Goal: Navigation & Orientation: Find specific page/section

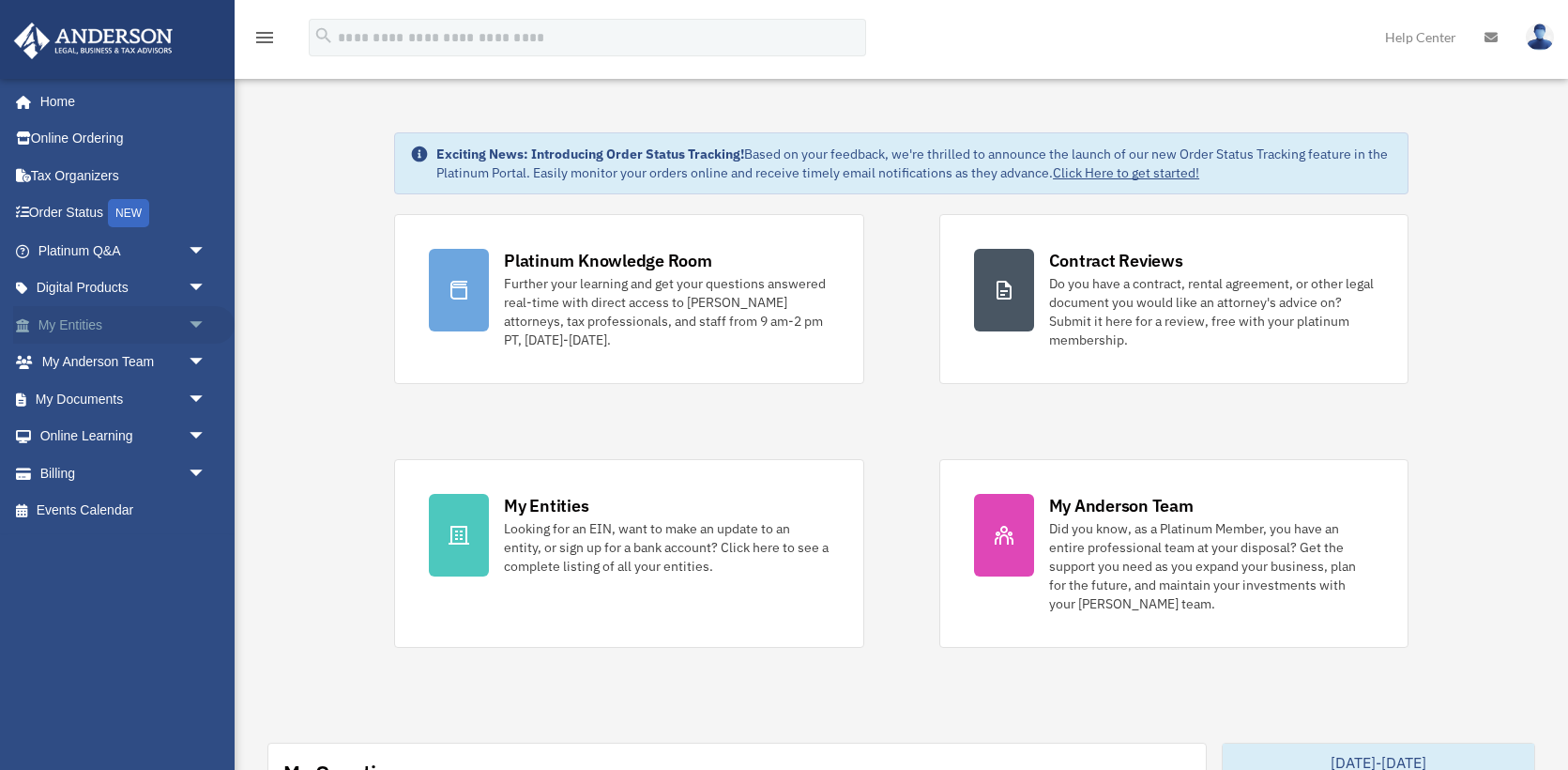
click at [134, 327] on link "My Entities arrow_drop_down" at bounding box center [123, 325] width 222 height 38
click at [198, 320] on span "arrow_drop_down" at bounding box center [207, 325] width 38 height 39
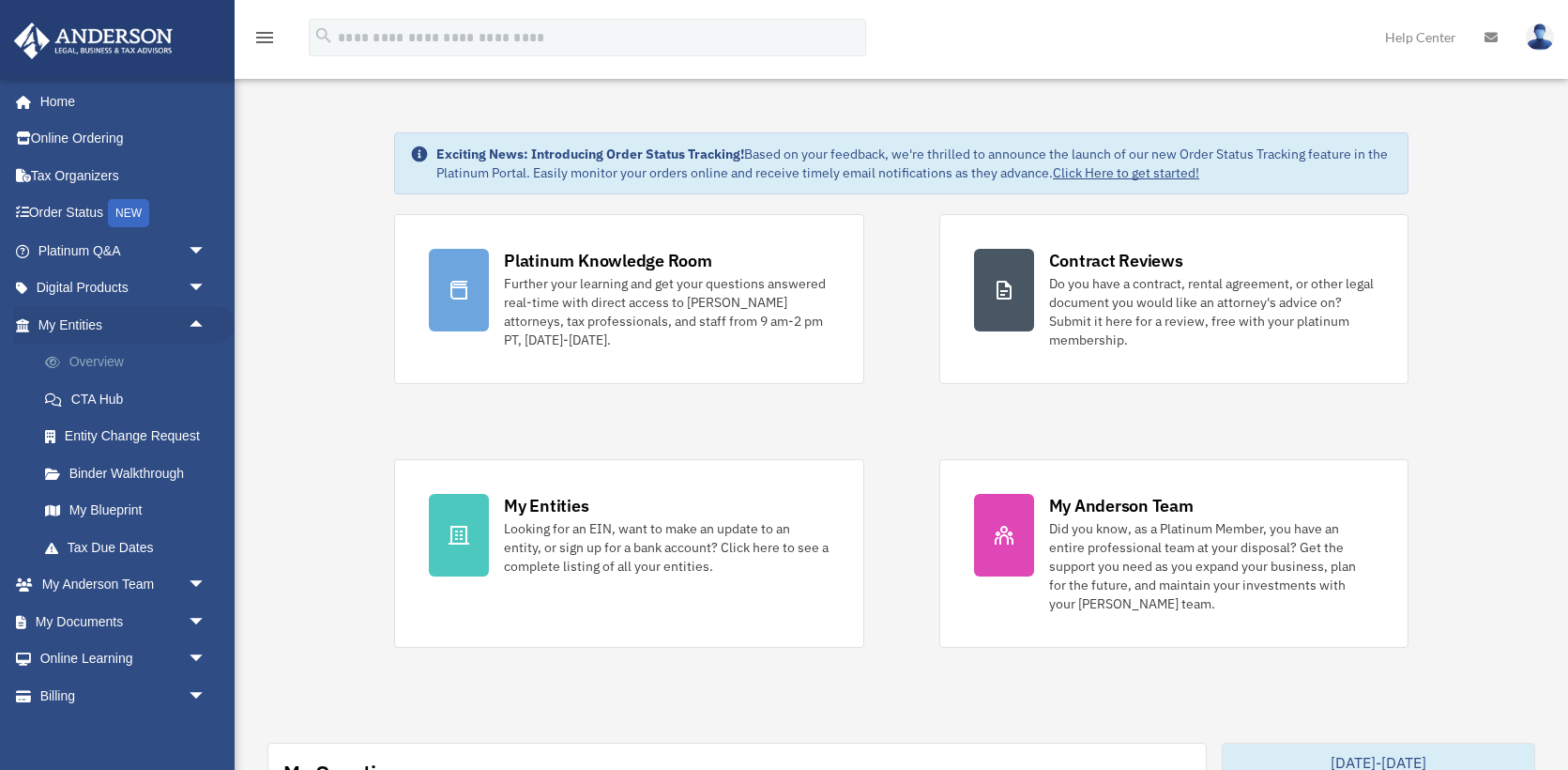
click at [90, 365] on link "Overview" at bounding box center [129, 362] width 208 height 38
click at [103, 367] on link "Overview" at bounding box center [129, 362] width 208 height 38
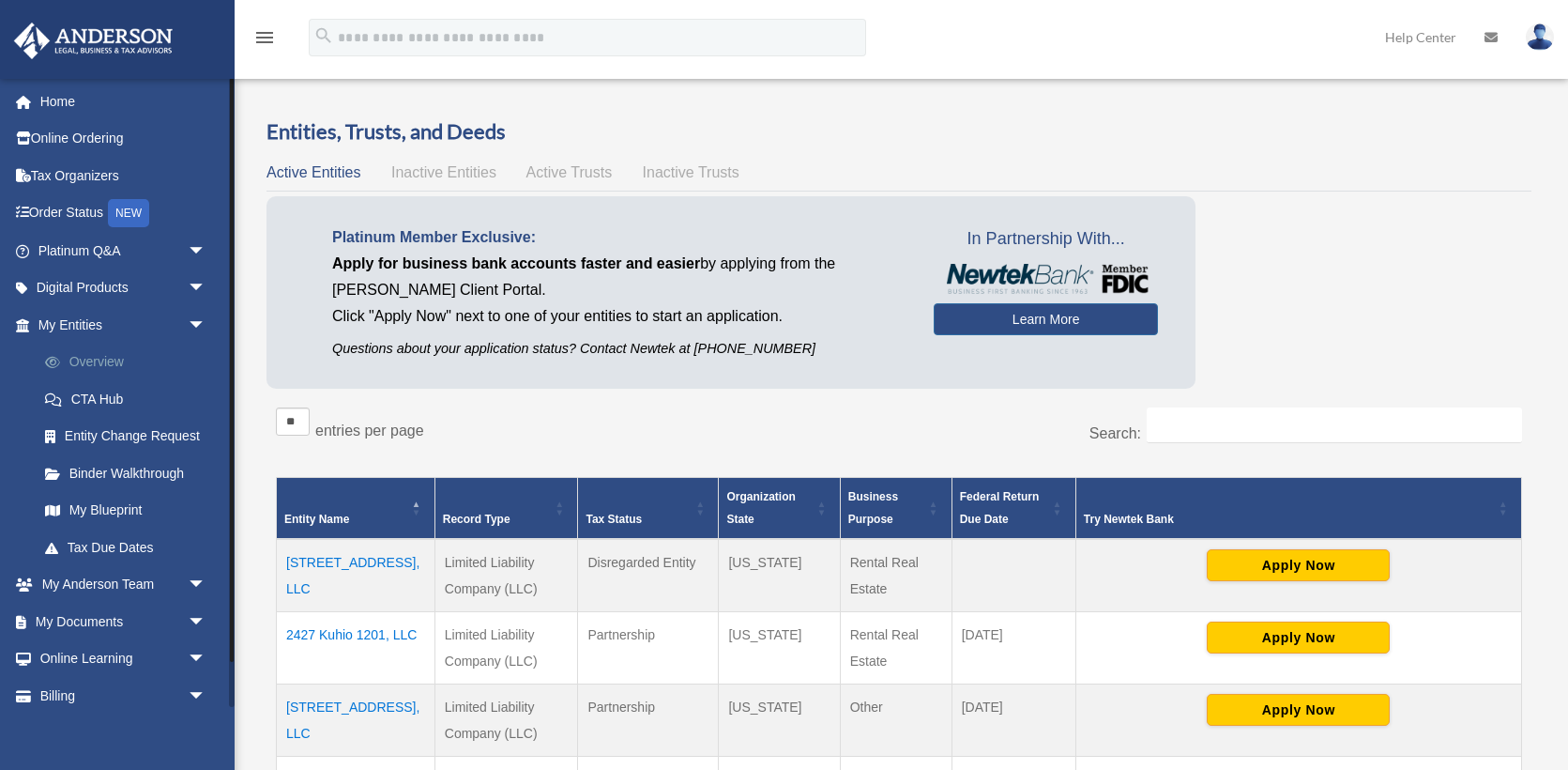
click at [85, 358] on link "Overview" at bounding box center [129, 362] width 208 height 38
click at [115, 501] on link "My Blueprint" at bounding box center [129, 510] width 208 height 38
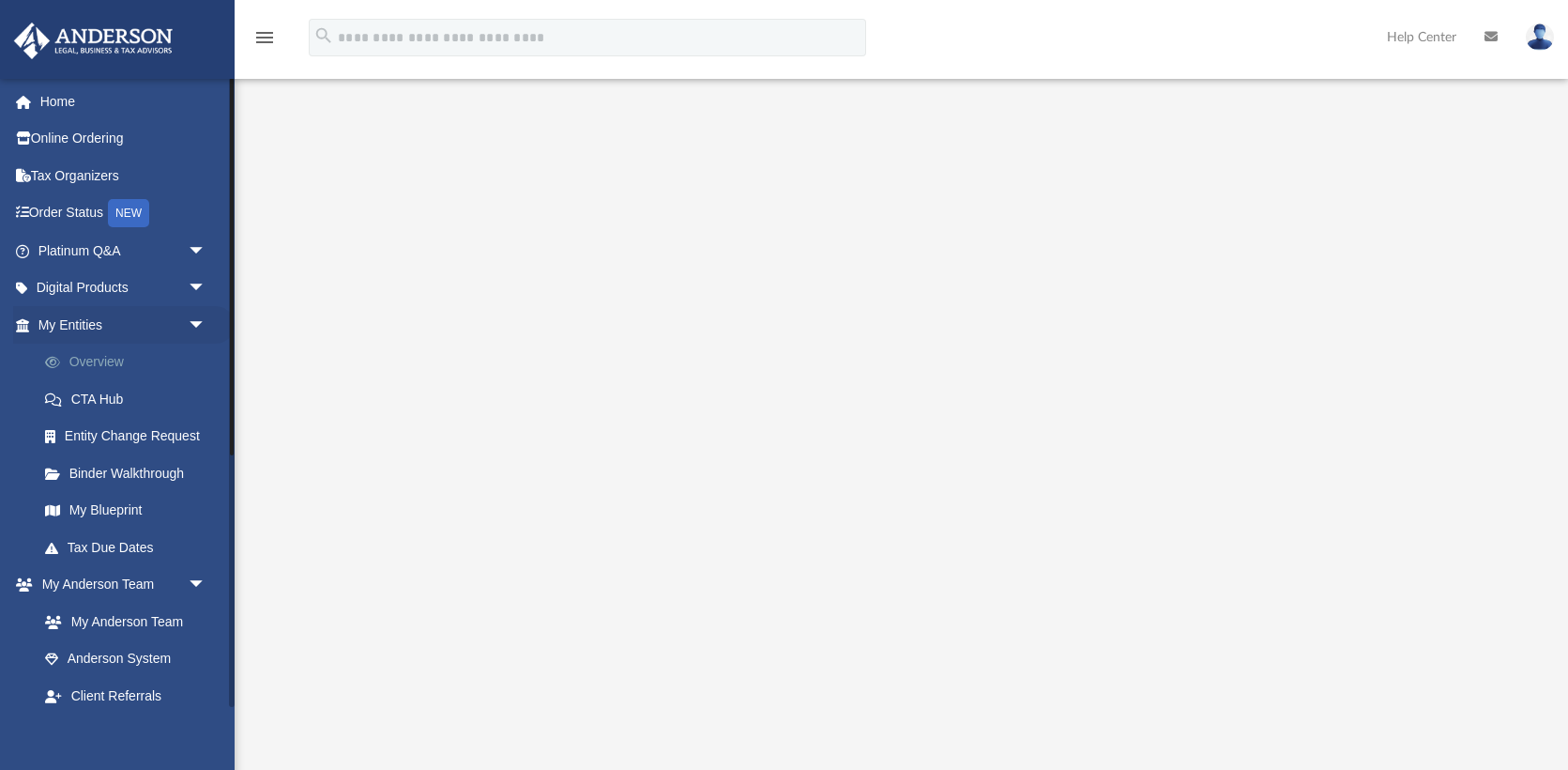
click at [103, 364] on link "Overview" at bounding box center [129, 362] width 208 height 38
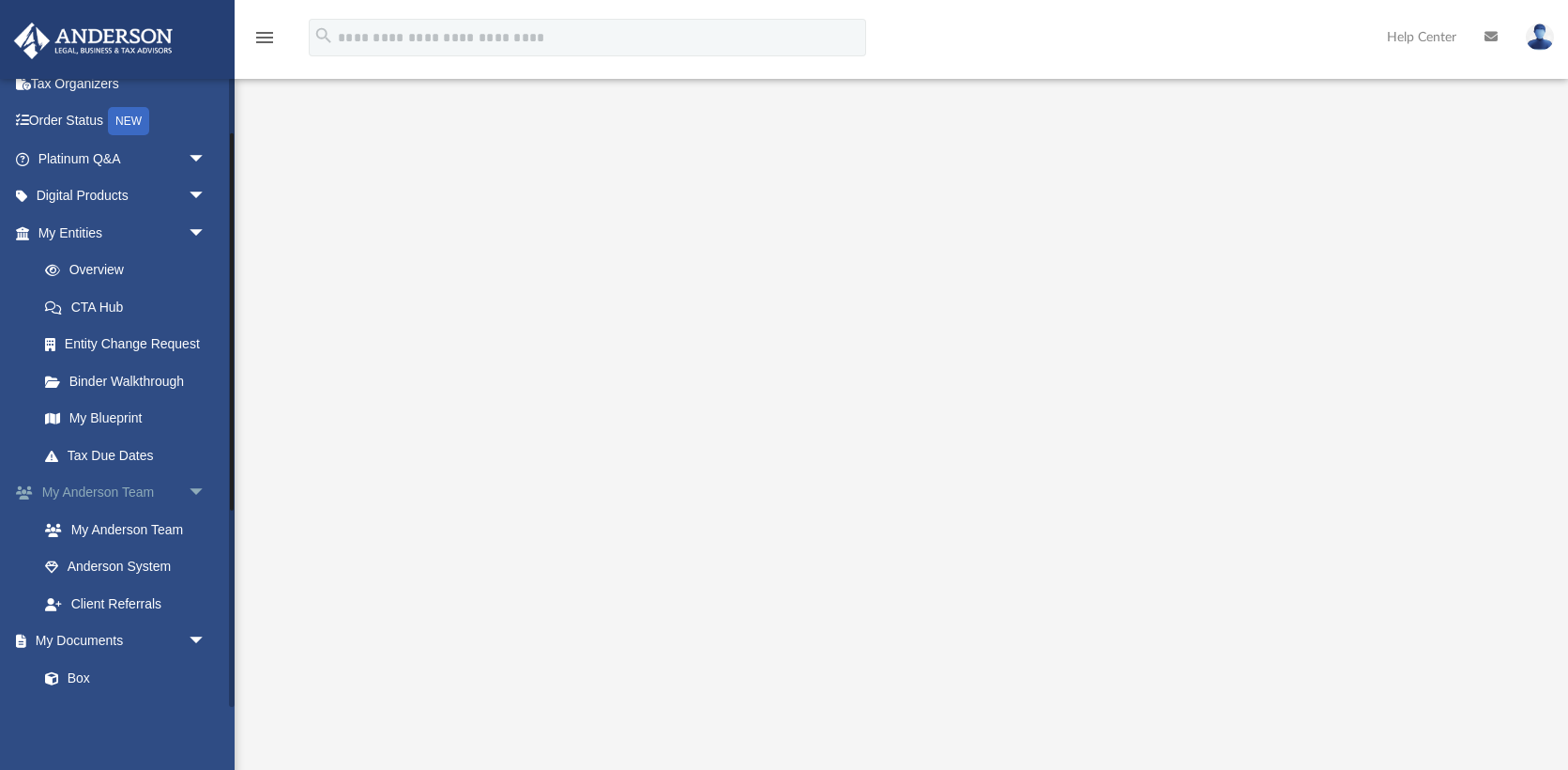
scroll to position [99, 0]
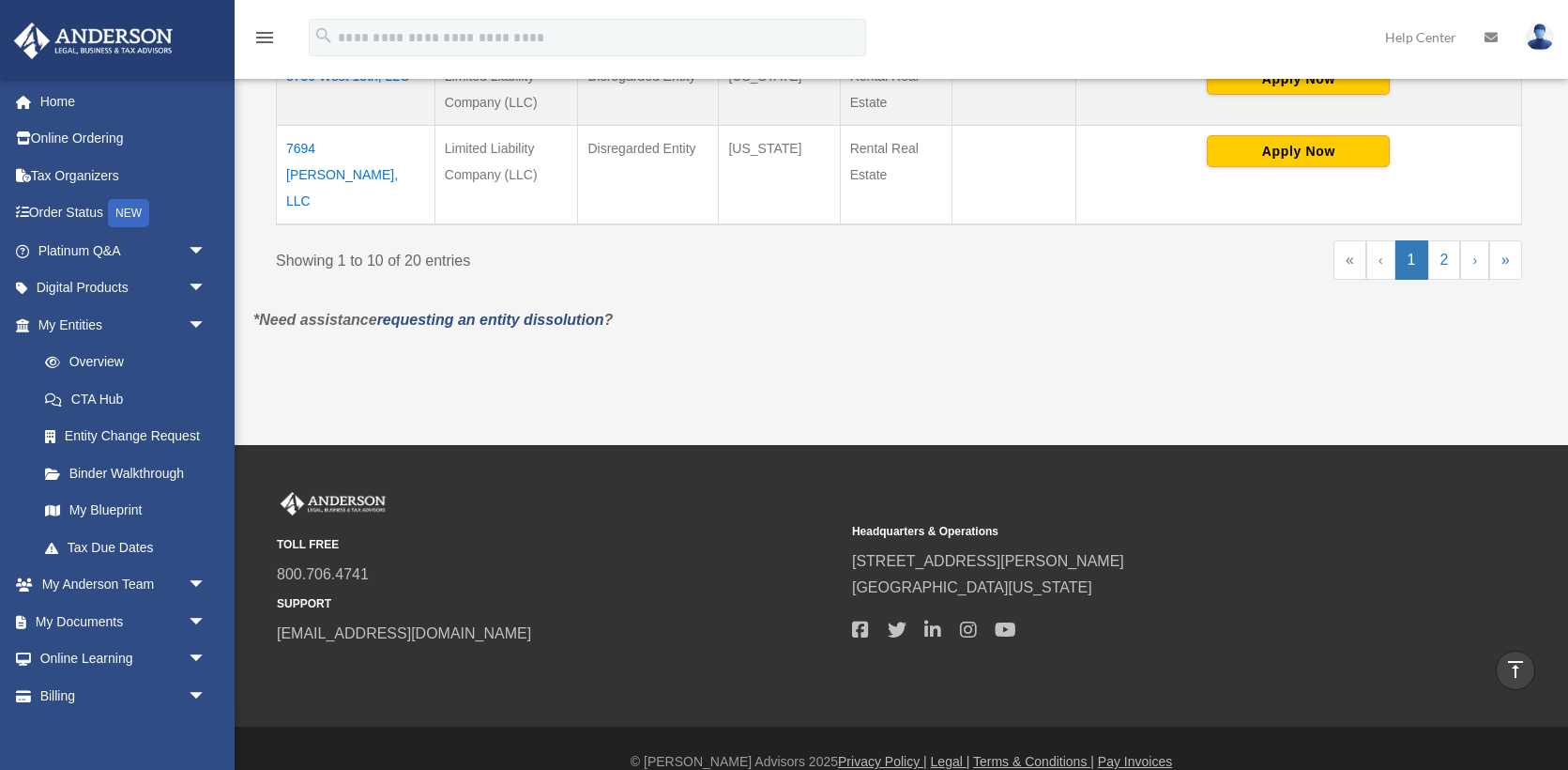
scroll to position [947, 0]
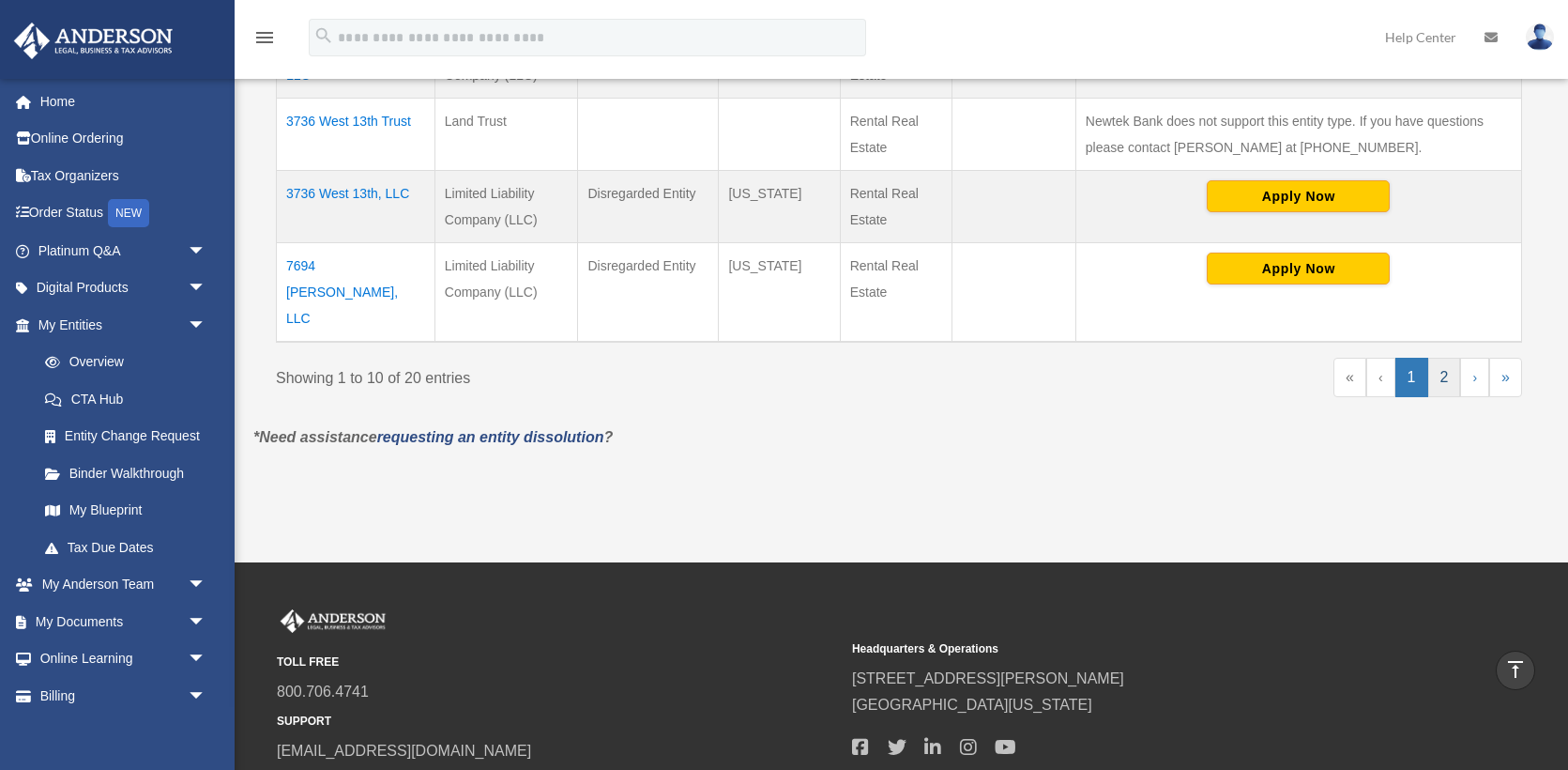
click at [1446, 357] on link "2" at bounding box center [1445, 377] width 33 height 40
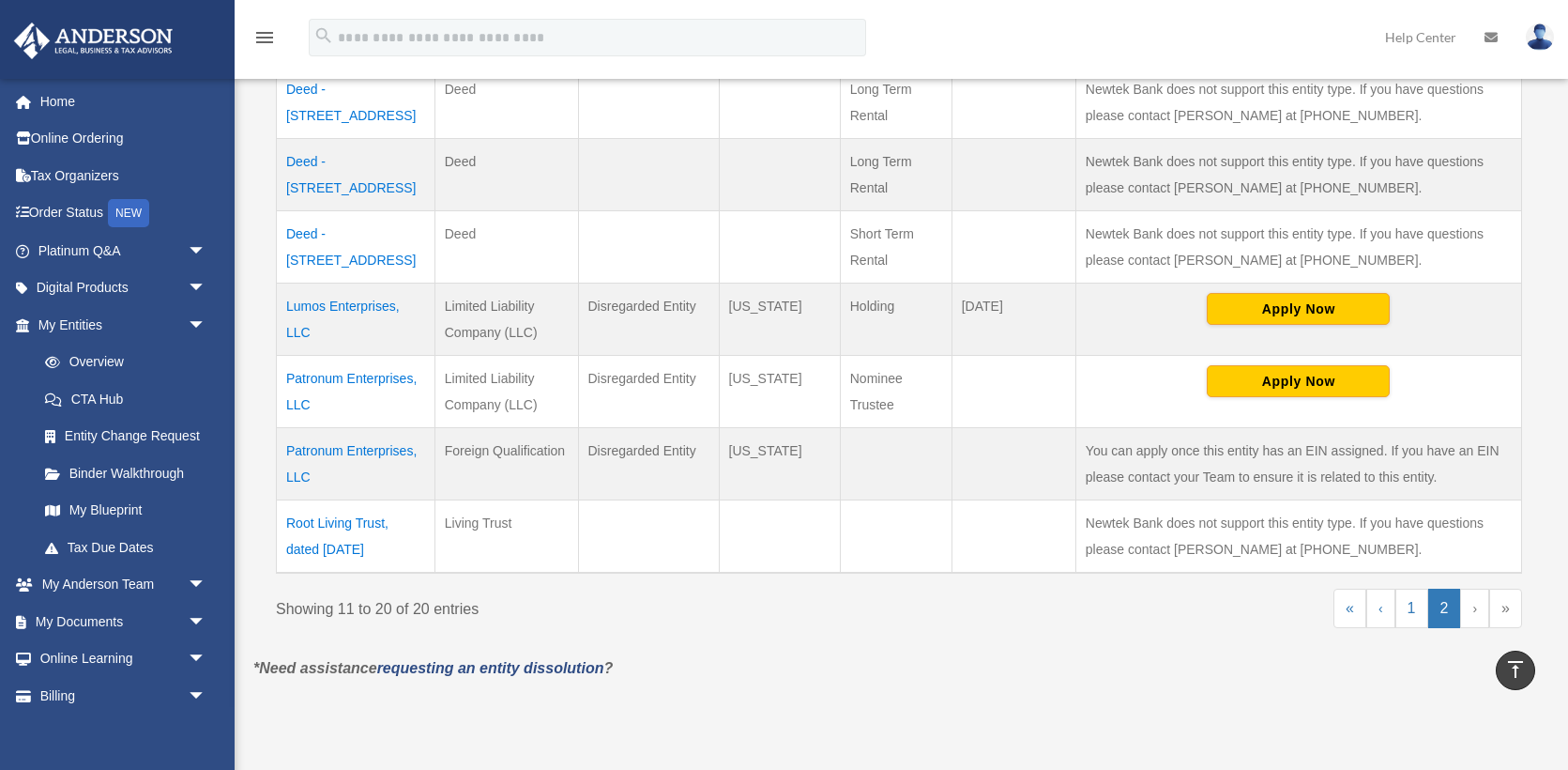
scroll to position [737, 0]
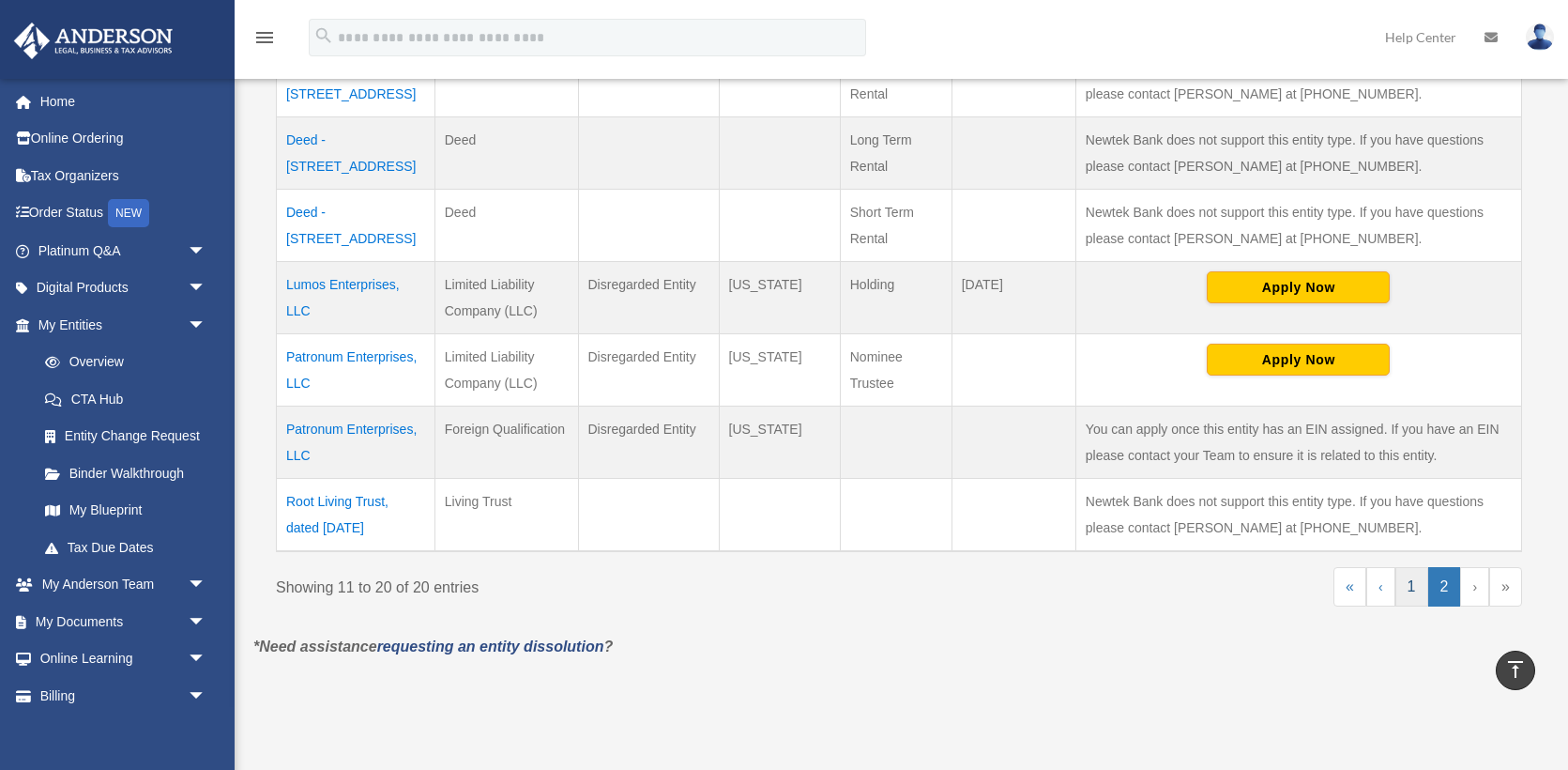
click at [1405, 567] on link "1" at bounding box center [1412, 587] width 33 height 40
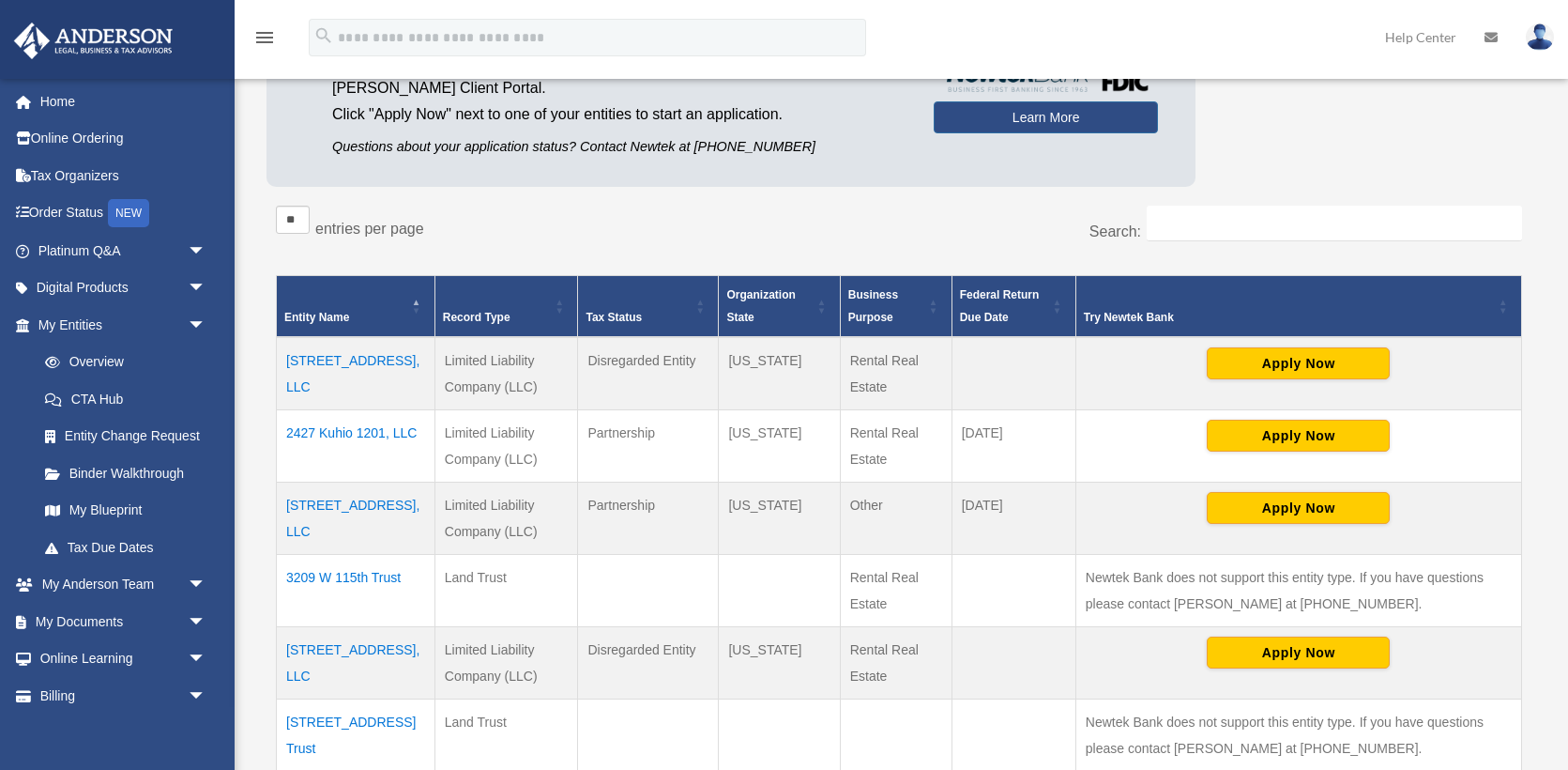
scroll to position [0, 0]
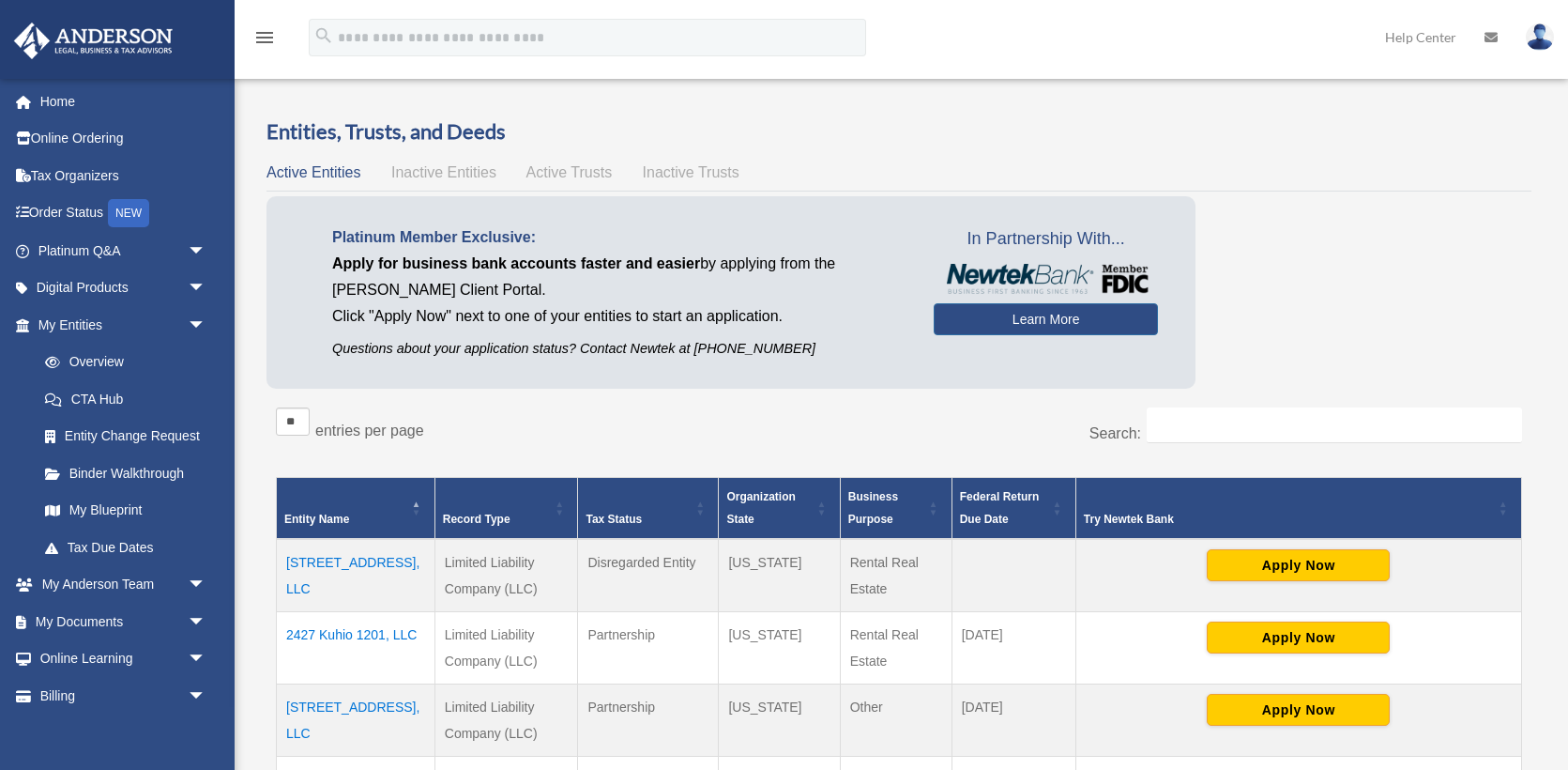
click at [549, 157] on div "Entities, Trusts, and Deeds Active Entities Inactive Entities Active Trusts Ina…" at bounding box center [899, 744] width 1266 height 1253
click at [560, 174] on span "Active Trusts" at bounding box center [569, 172] width 87 height 16
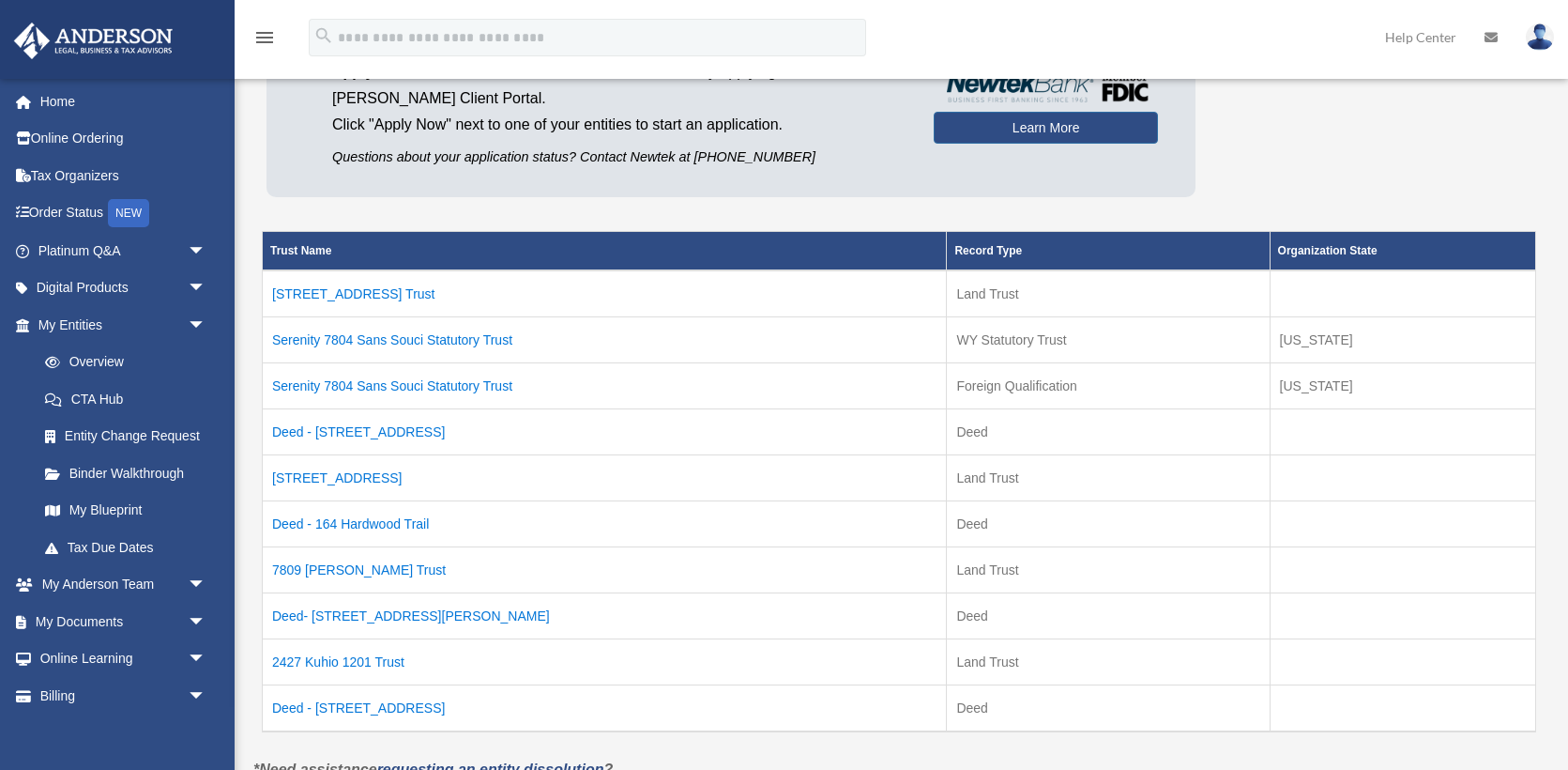
scroll to position [201, 0]
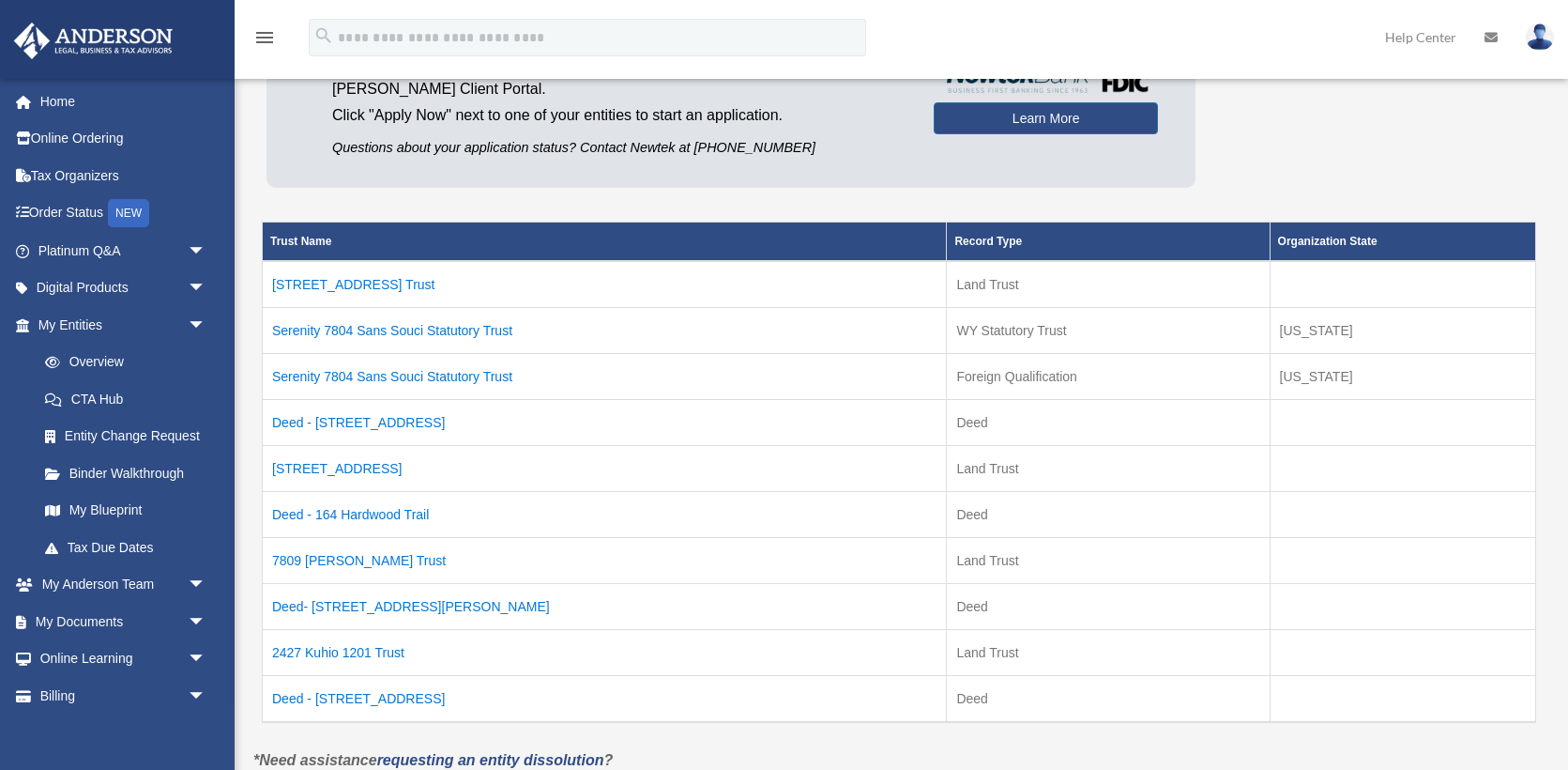
click at [329, 653] on td "2427 Kuhio 1201 Trust" at bounding box center [605, 653] width 685 height 46
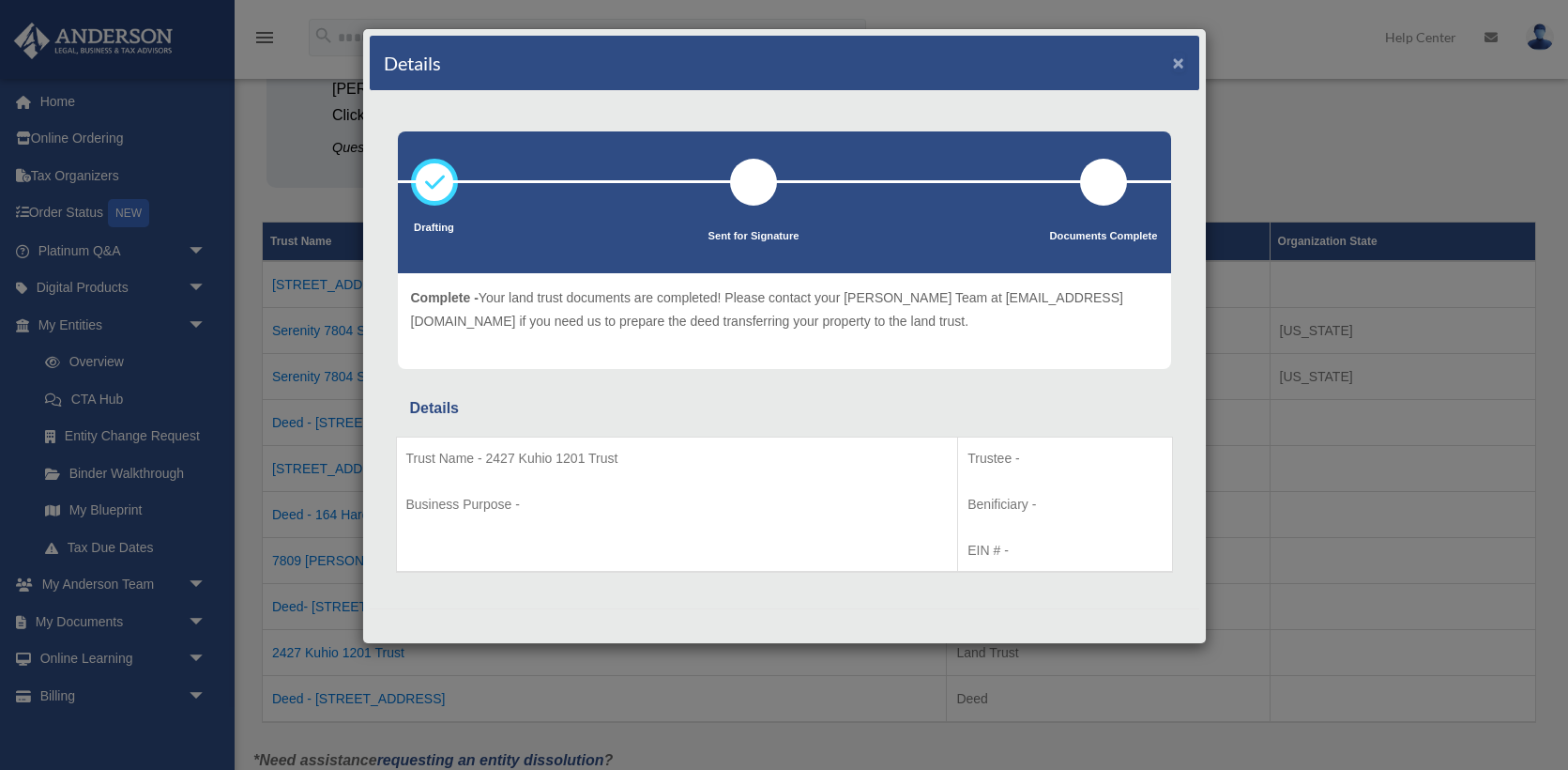
click at [1183, 68] on button "×" at bounding box center [1179, 63] width 12 height 20
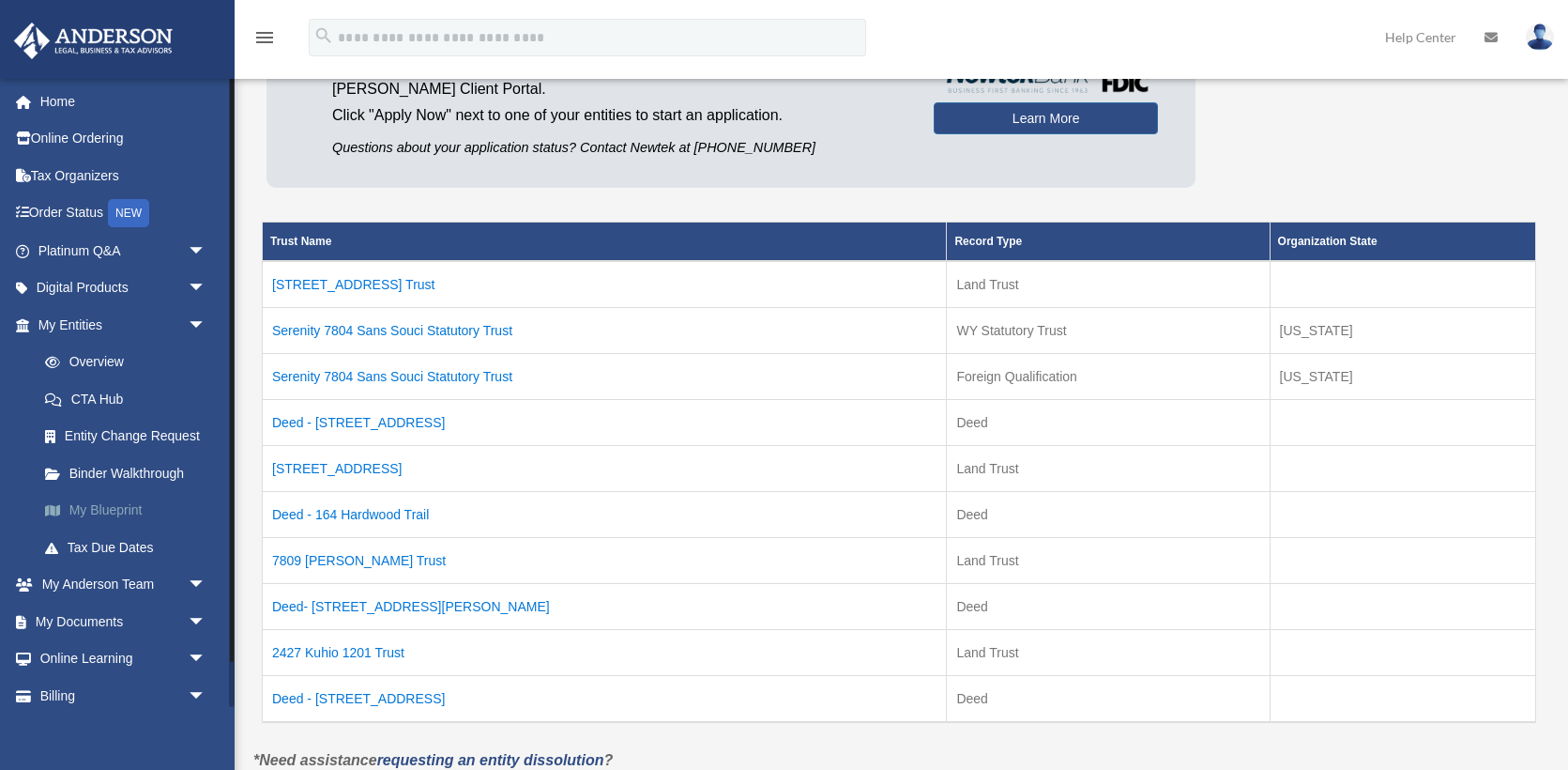
click at [114, 508] on link "My Blueprint" at bounding box center [129, 510] width 208 height 38
